Goal: Check status: Check status

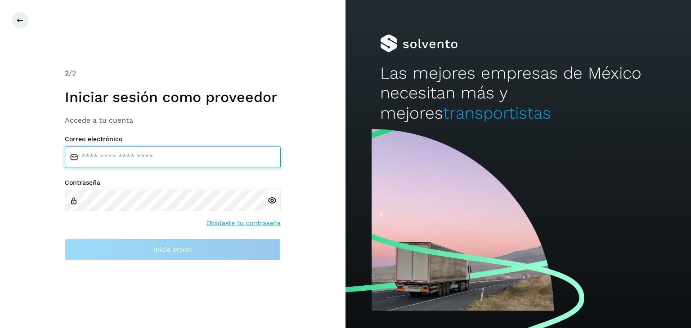
type input "**********"
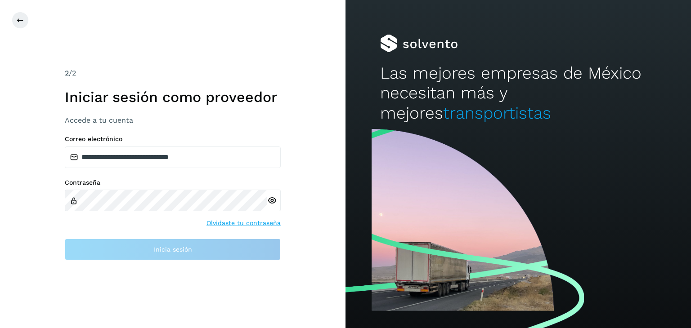
click at [203, 186] on label "Contraseña" at bounding box center [173, 183] width 216 height 8
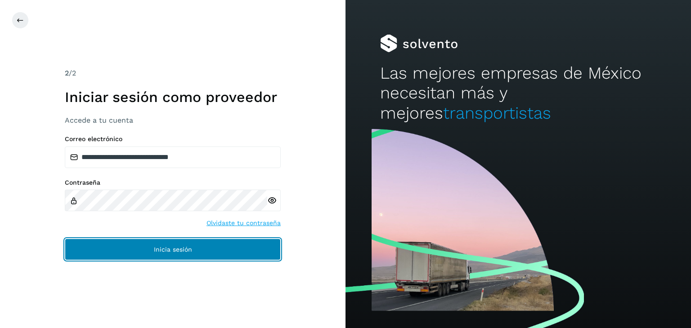
click at [180, 244] on button "Inicia sesión" at bounding box center [173, 250] width 216 height 22
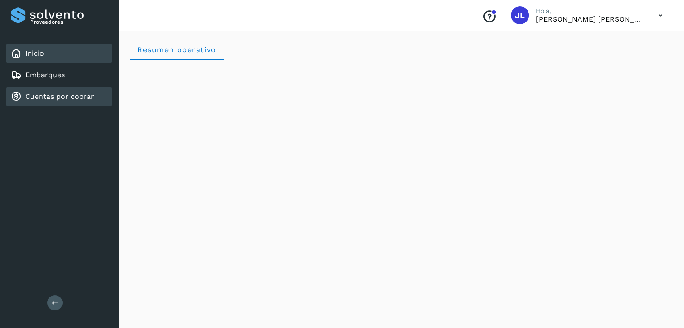
click at [76, 99] on link "Cuentas por cobrar" at bounding box center [59, 96] width 69 height 9
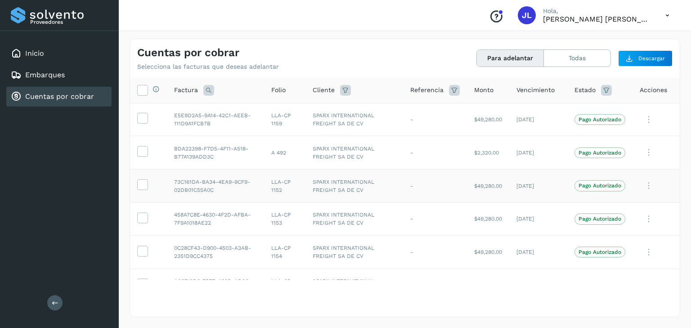
scroll to position [55, 0]
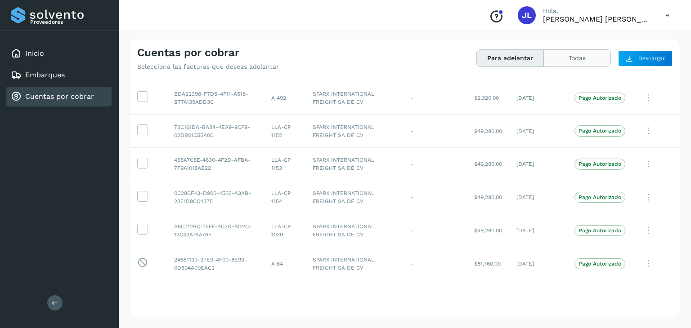
click at [579, 58] on button "Todas" at bounding box center [577, 58] width 67 height 17
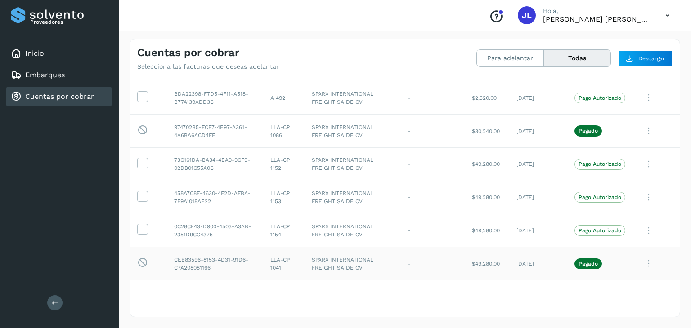
scroll to position [45, 0]
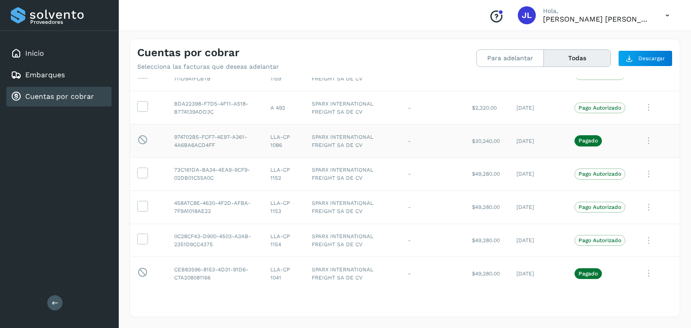
click at [640, 139] on icon at bounding box center [649, 141] width 18 height 18
click at [597, 162] on button "Ver Detalle" at bounding box center [618, 163] width 107 height 18
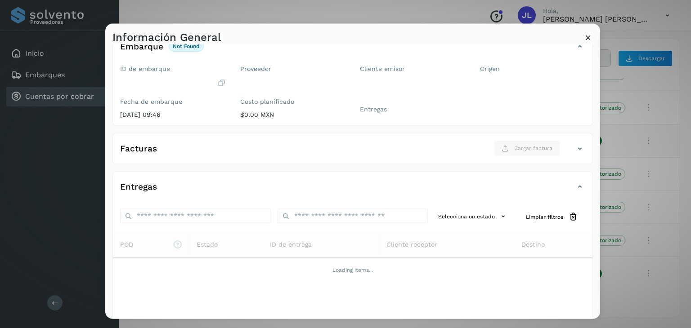
scroll to position [99, 0]
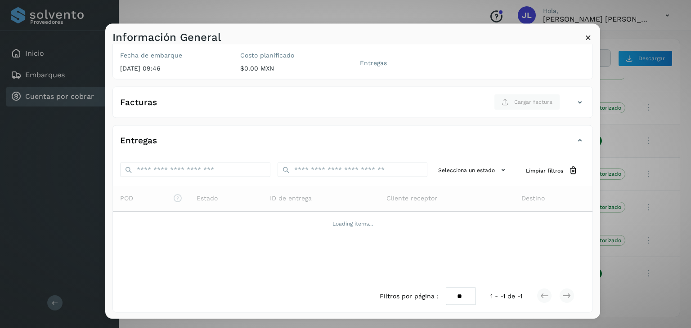
click at [584, 31] on div "Información General" at bounding box center [352, 34] width 495 height 21
click at [587, 37] on icon at bounding box center [587, 37] width 9 height 9
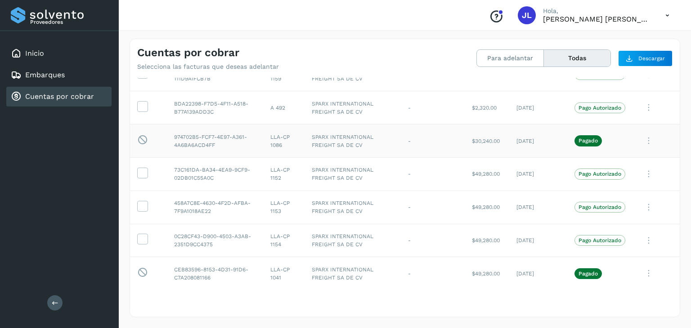
click at [645, 143] on icon at bounding box center [649, 141] width 18 height 18
click at [511, 146] on div at bounding box center [345, 164] width 691 height 328
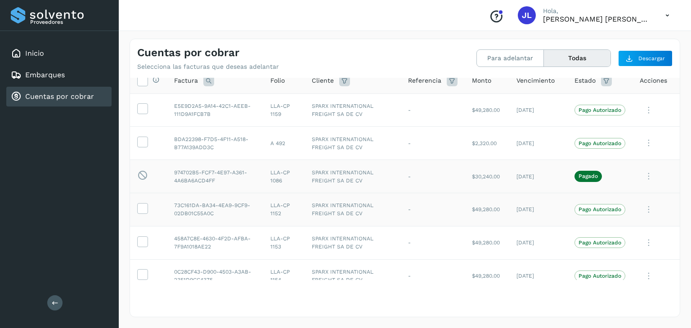
scroll to position [0, 0]
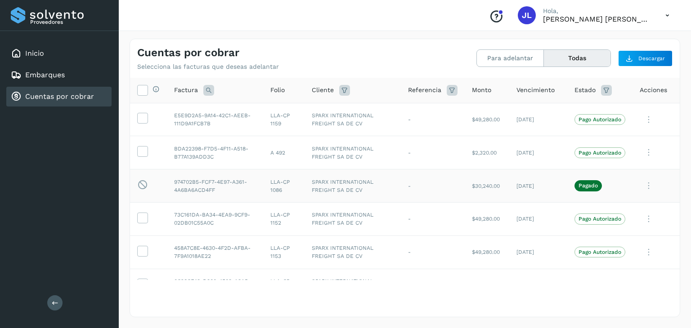
click at [587, 184] on p "Pagado" at bounding box center [587, 186] width 19 height 6
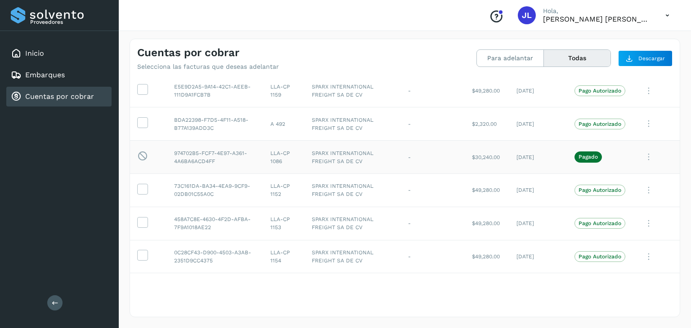
scroll to position [45, 0]
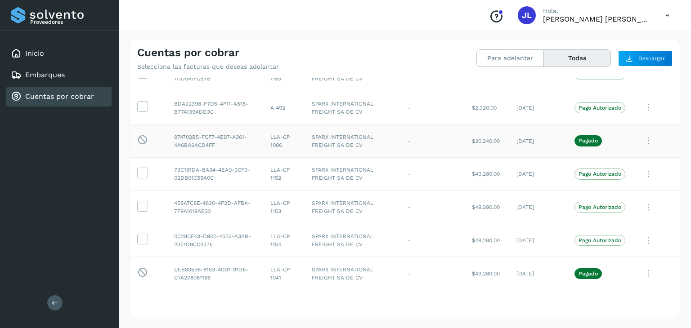
click at [473, 142] on td "$30,240.00" at bounding box center [487, 141] width 45 height 33
click at [468, 271] on td "$49,280.00" at bounding box center [487, 273] width 45 height 33
click at [470, 271] on td "$49,280.00" at bounding box center [487, 273] width 45 height 33
click at [488, 275] on td "$49,280.00" at bounding box center [487, 273] width 45 height 33
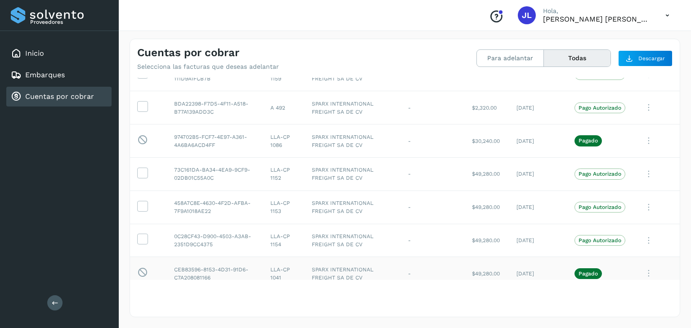
click at [488, 275] on td "$49,280.00" at bounding box center [487, 273] width 45 height 33
